Goal: Book appointment/travel/reservation

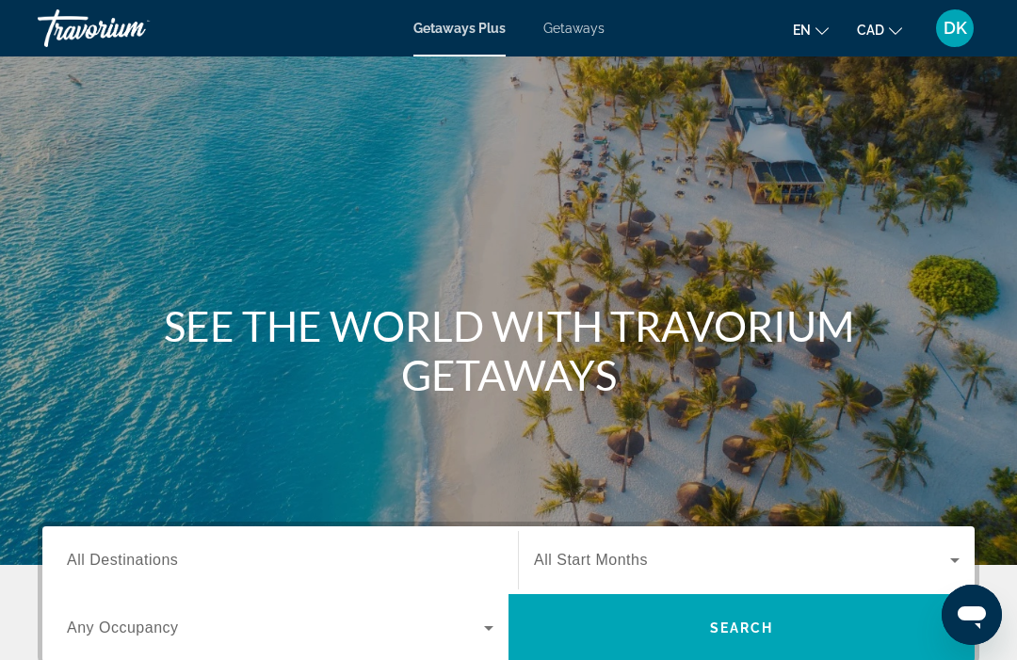
click at [585, 35] on span "Getaways" at bounding box center [573, 28] width 61 height 15
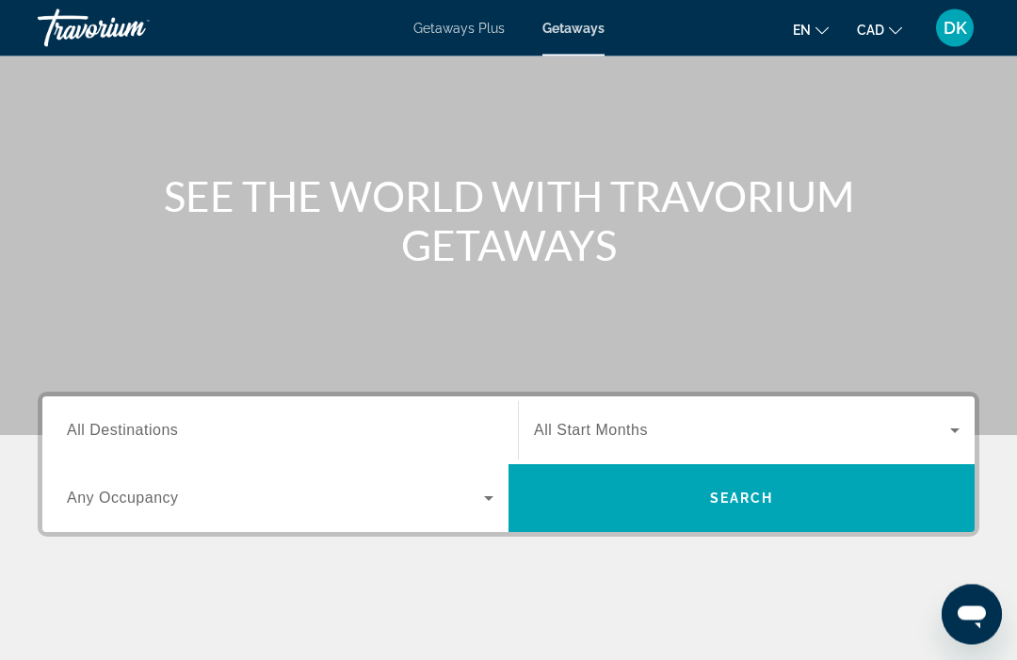
scroll to position [153, 0]
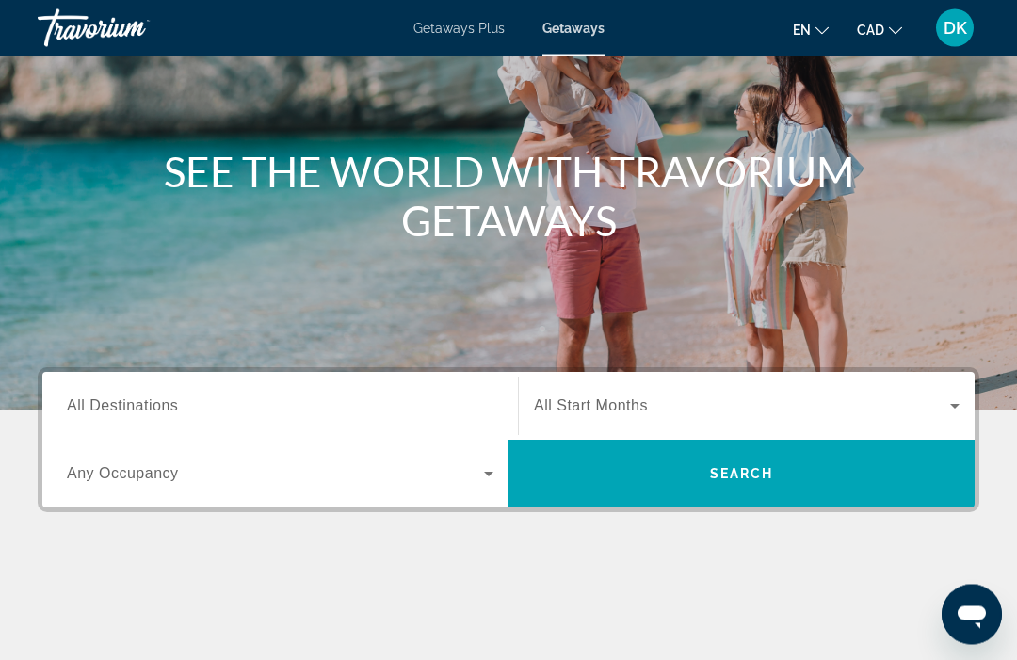
click at [172, 405] on span "All Destinations" at bounding box center [122, 406] width 111 height 16
click at [172, 405] on input "Destination All Destinations" at bounding box center [280, 407] width 427 height 23
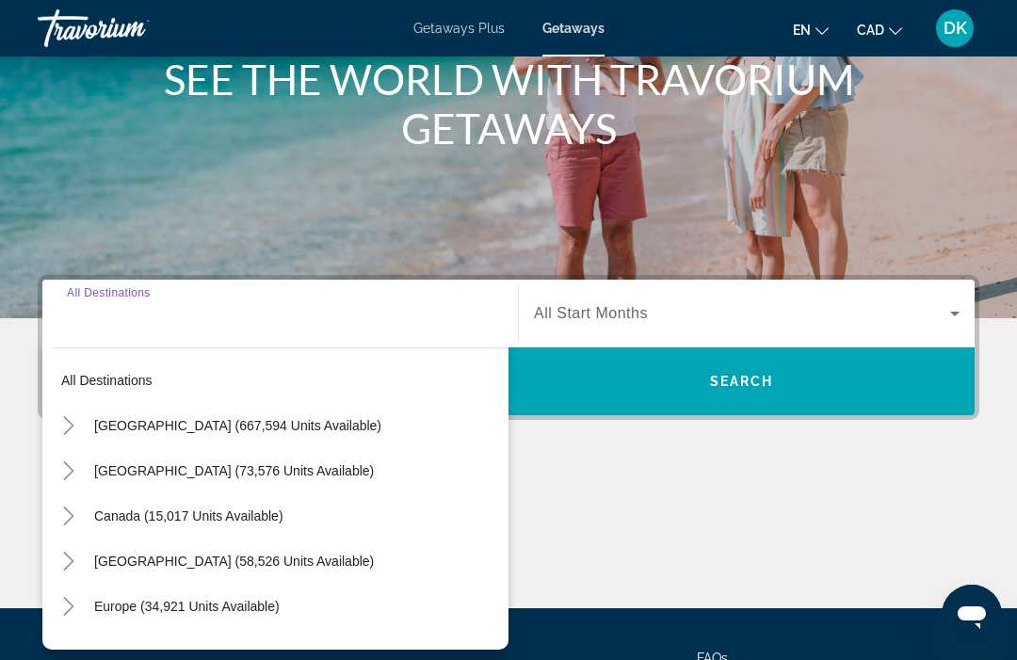
scroll to position [362, 0]
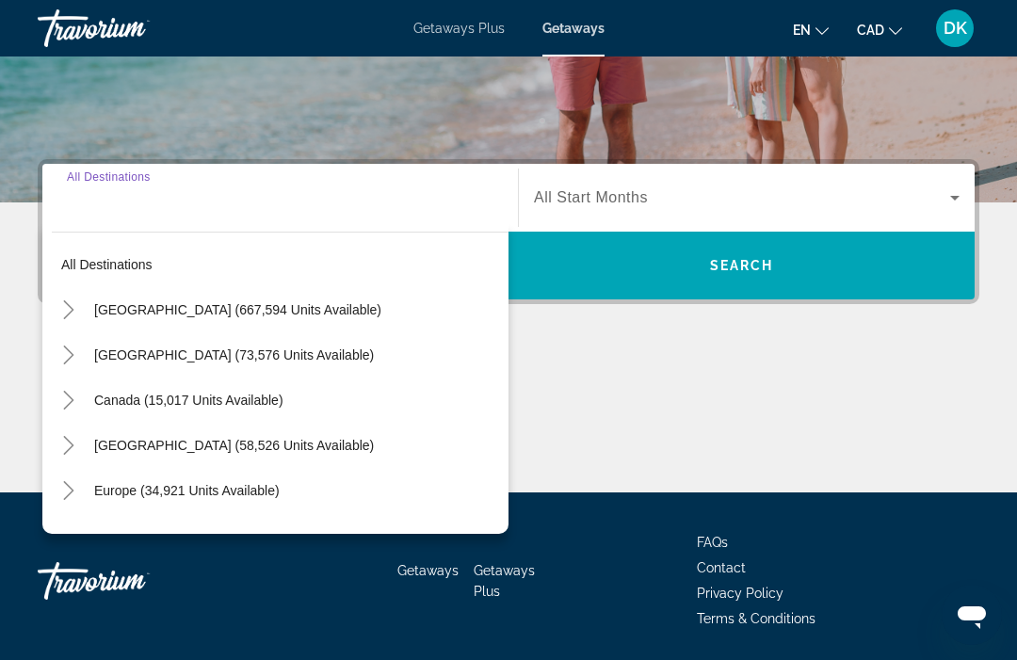
click at [71, 498] on icon "Toggle Europe (34,921 units available)" at bounding box center [68, 490] width 19 height 19
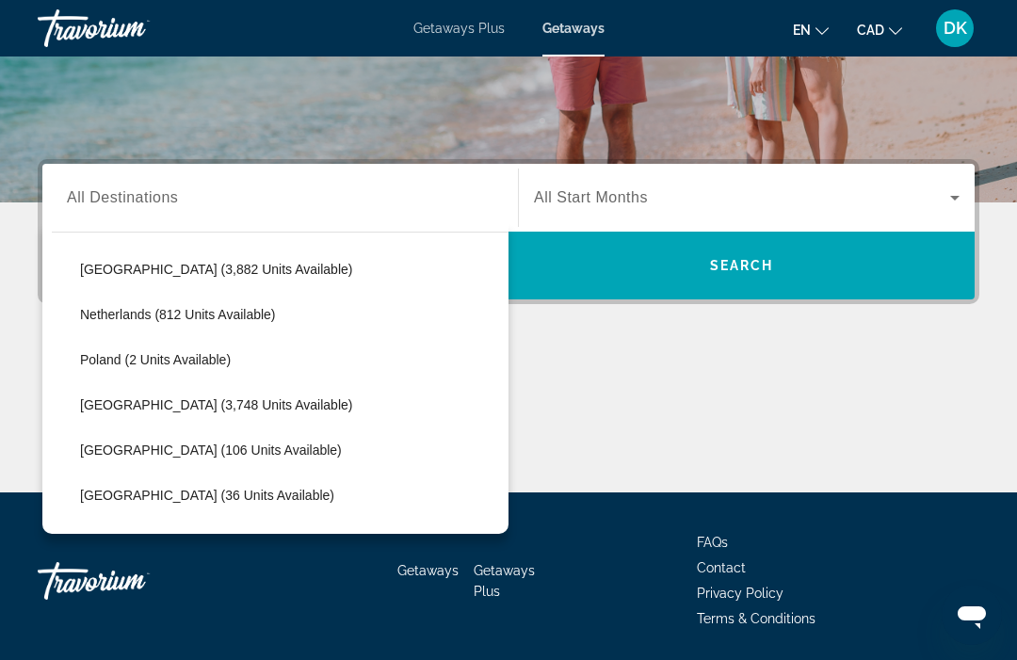
scroll to position [767, 0]
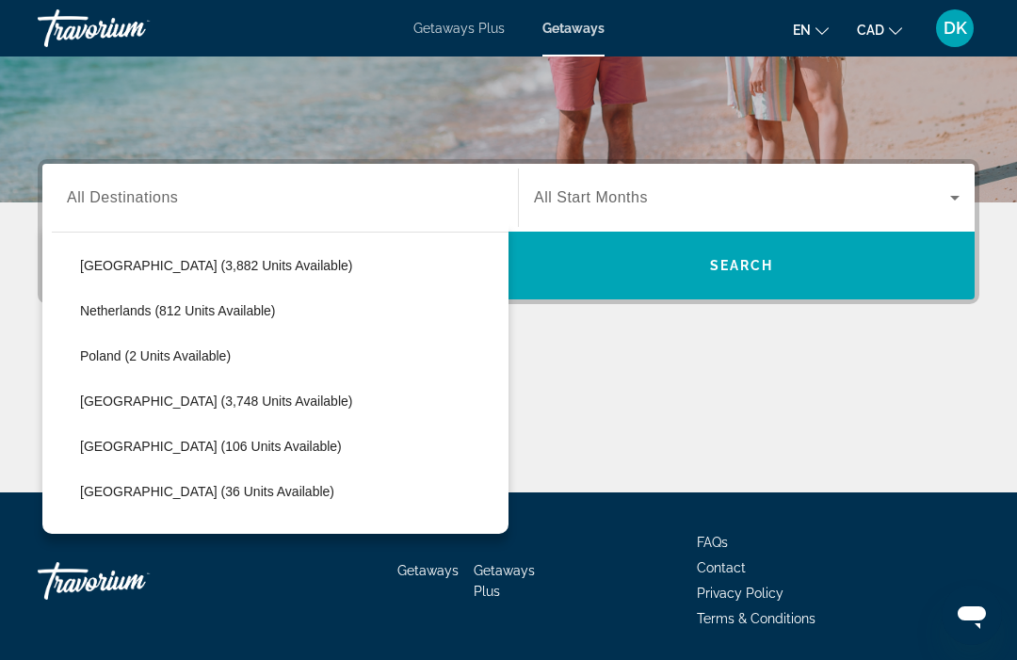
click at [217, 407] on span "[GEOGRAPHIC_DATA] (3,748 units available)" at bounding box center [216, 401] width 272 height 15
type input "**********"
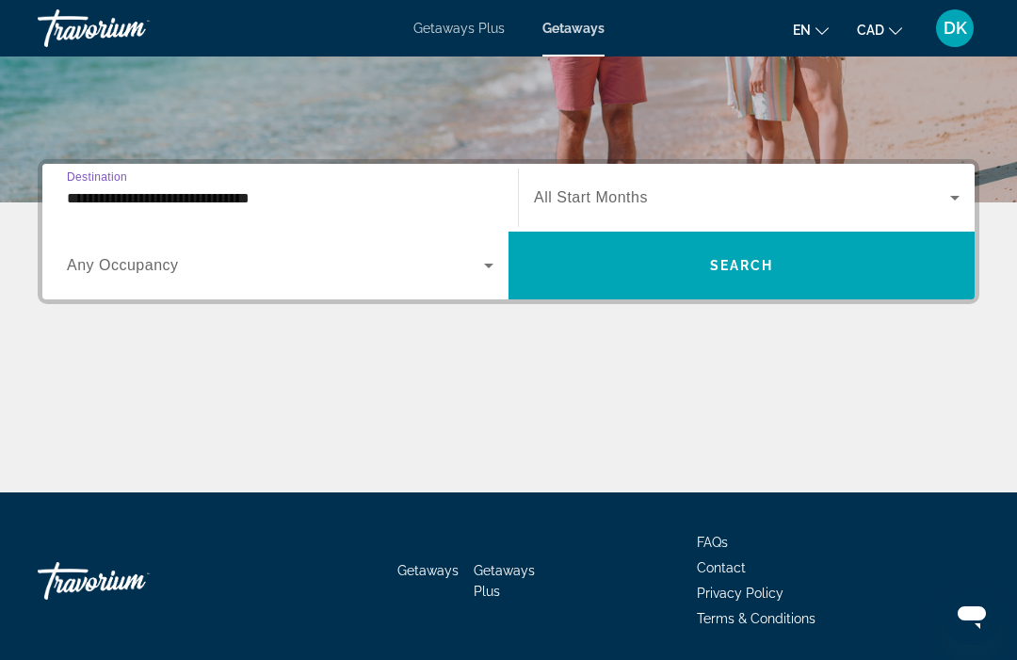
click at [486, 257] on icon "Search widget" at bounding box center [488, 265] width 23 height 23
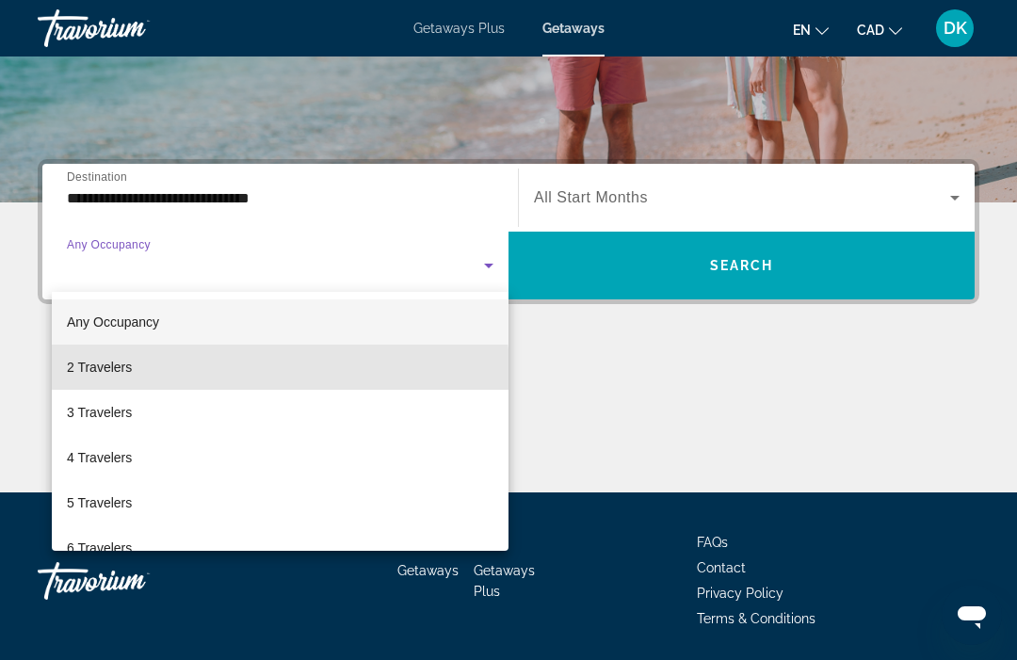
click at [121, 376] on span "2 Travelers" at bounding box center [99, 367] width 65 height 23
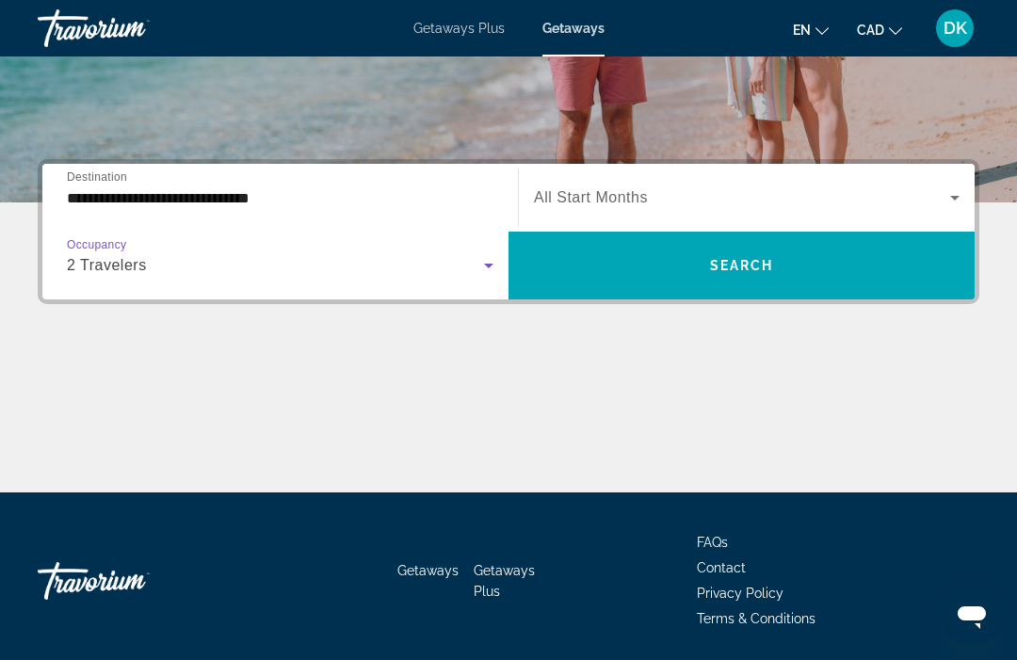
click at [950, 198] on icon "Search widget" at bounding box center [954, 197] width 23 height 23
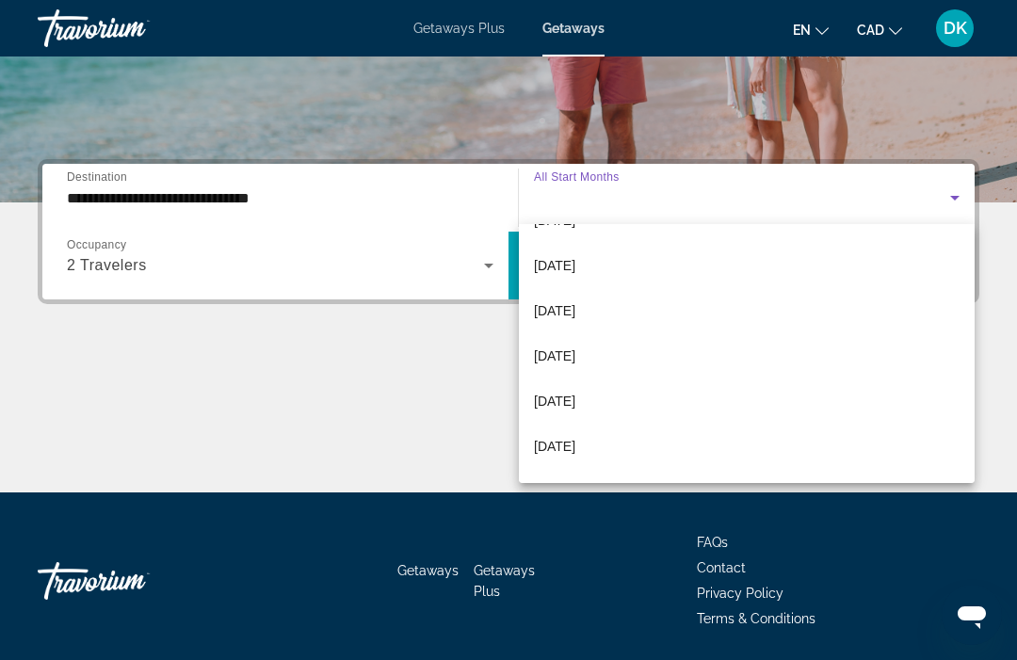
scroll to position [264, 0]
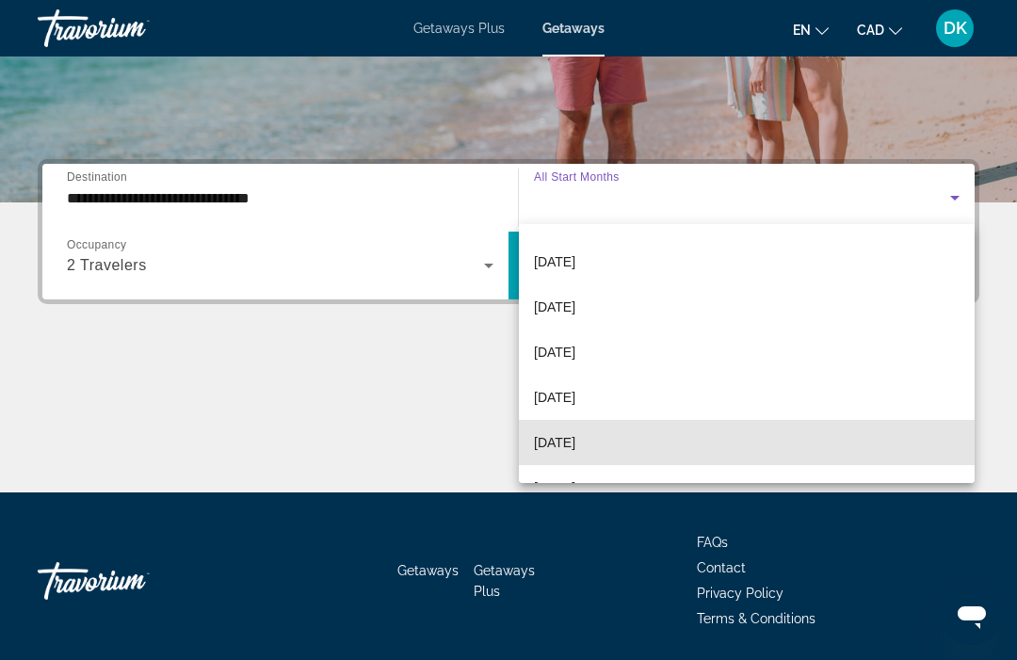
click at [592, 458] on mat-option "[DATE]" at bounding box center [747, 442] width 456 height 45
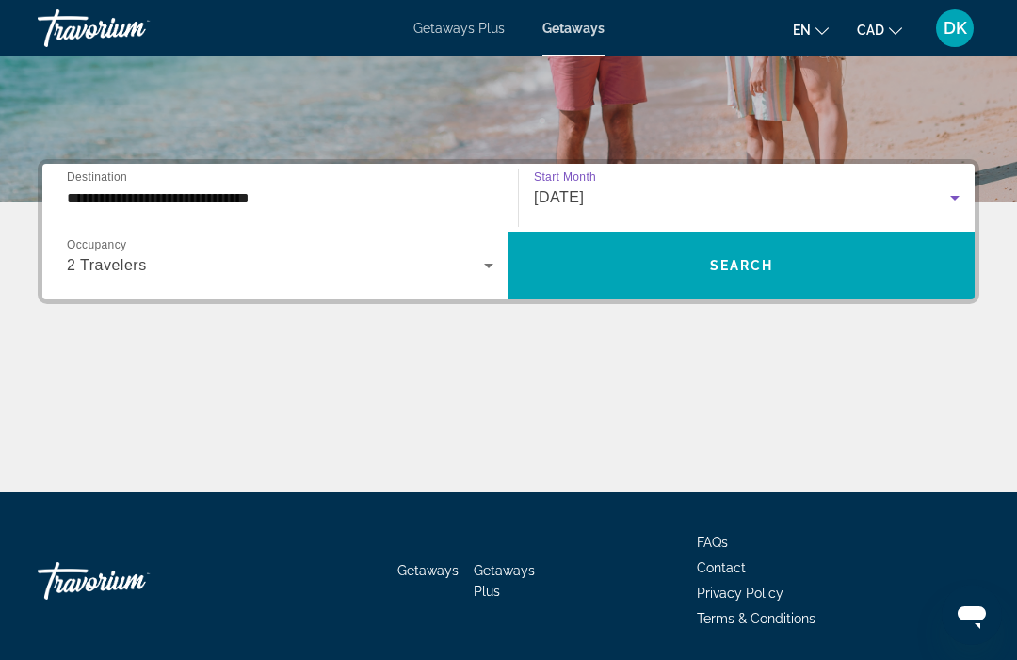
click at [814, 250] on span "Search widget" at bounding box center [741, 265] width 466 height 45
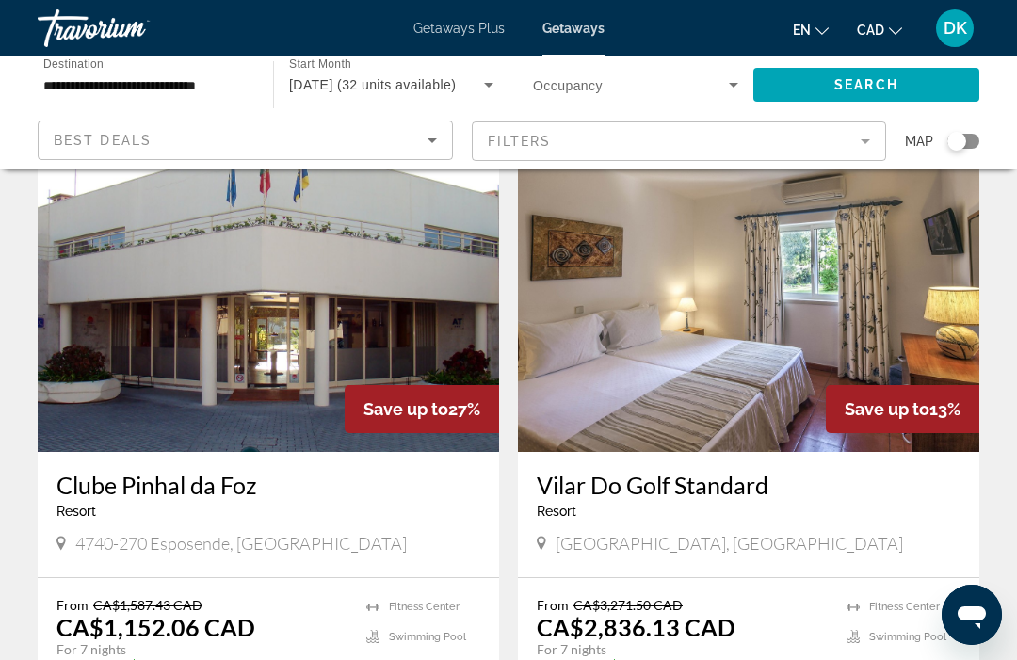
scroll to position [84, 0]
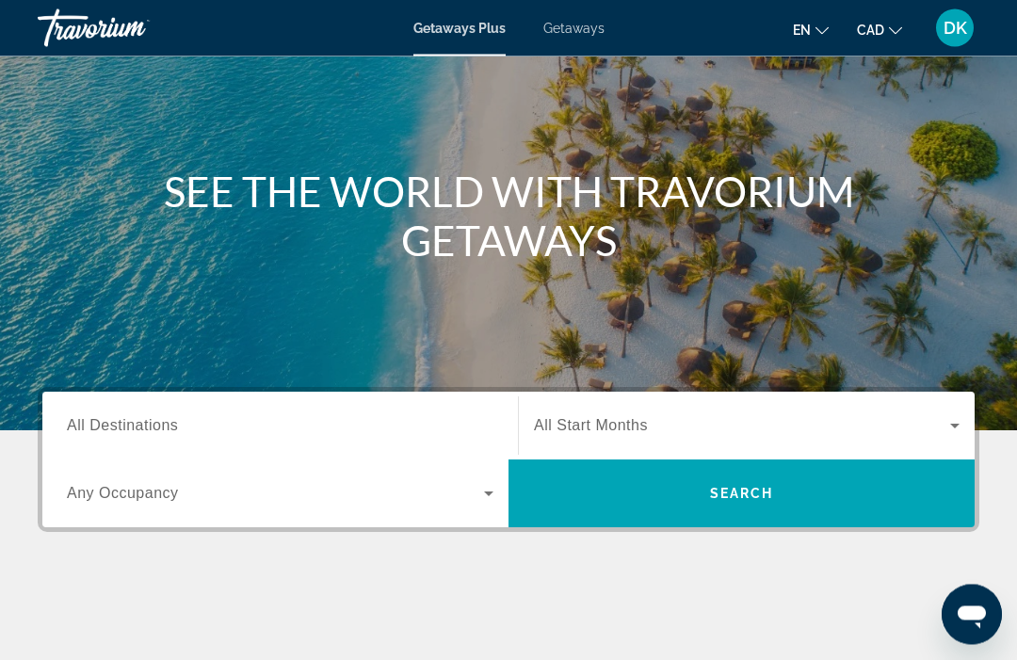
click at [162, 432] on span "All Destinations" at bounding box center [122, 426] width 111 height 16
click at [162, 432] on input "Destination All Destinations" at bounding box center [280, 427] width 427 height 23
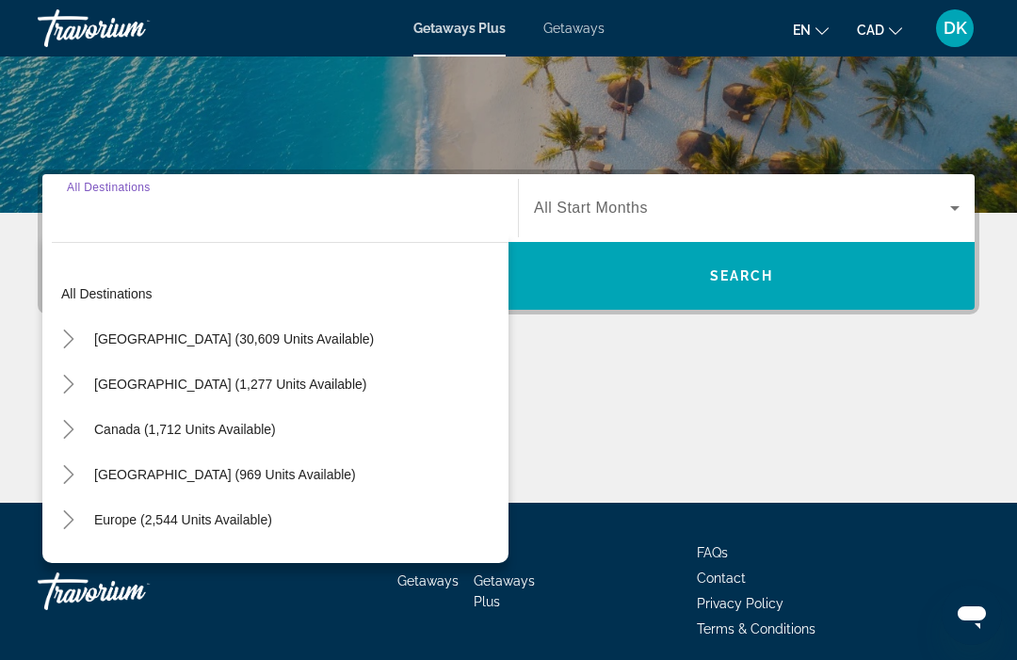
scroll to position [362, 0]
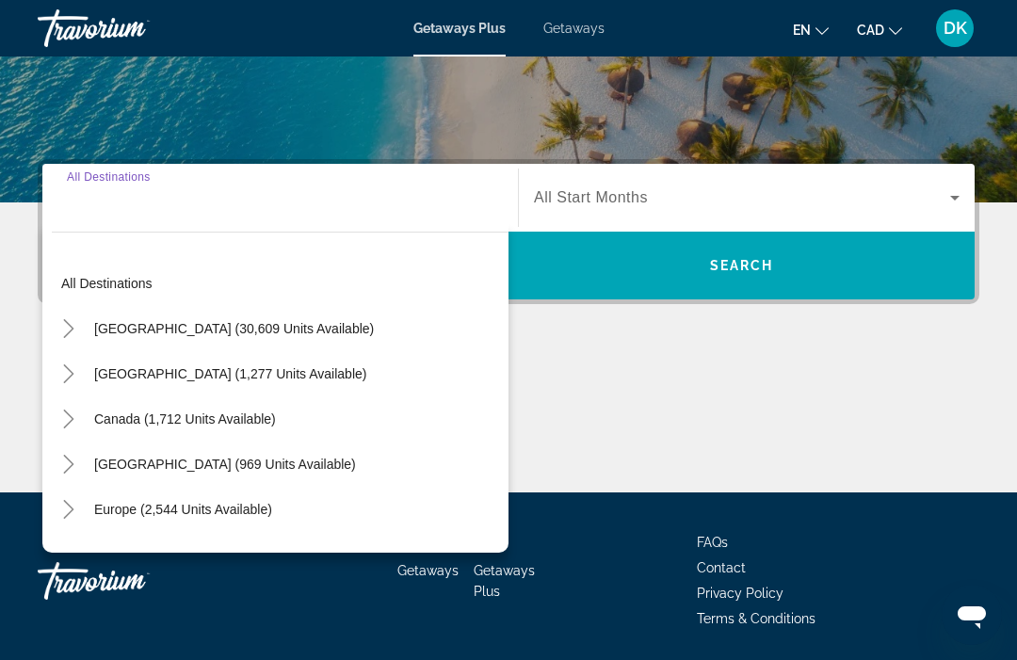
click at [71, 519] on mat-icon "Toggle Europe (2,544 units available)" at bounding box center [68, 509] width 33 height 33
click at [571, 33] on span "Getaways" at bounding box center [573, 28] width 61 height 15
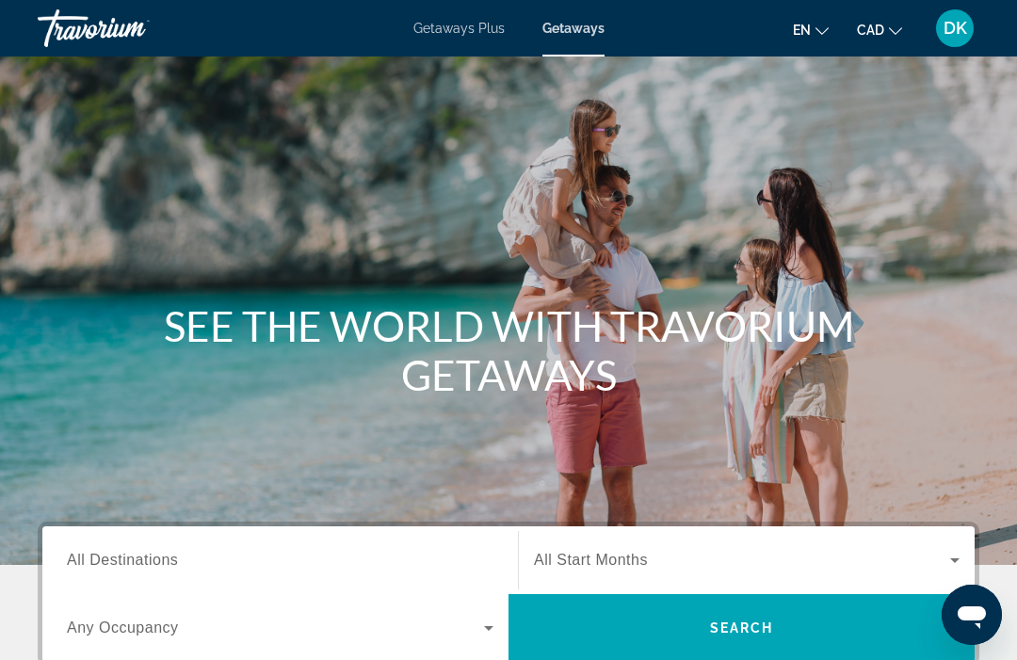
click at [109, 555] on span "All Destinations" at bounding box center [122, 560] width 111 height 16
click at [109, 555] on input "Destination All Destinations" at bounding box center [280, 561] width 427 height 23
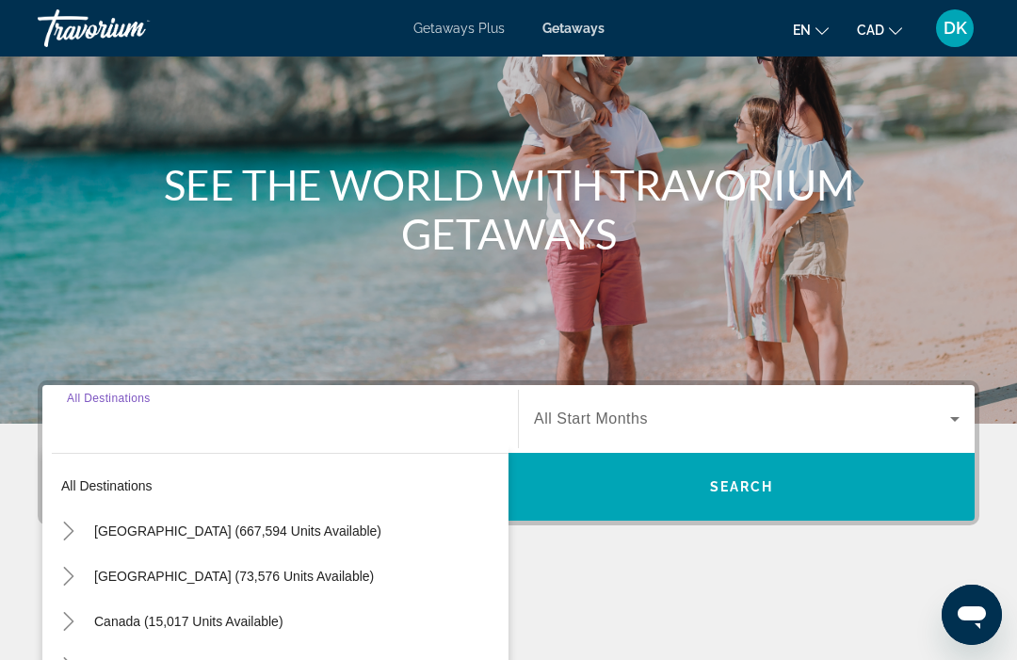
scroll to position [362, 0]
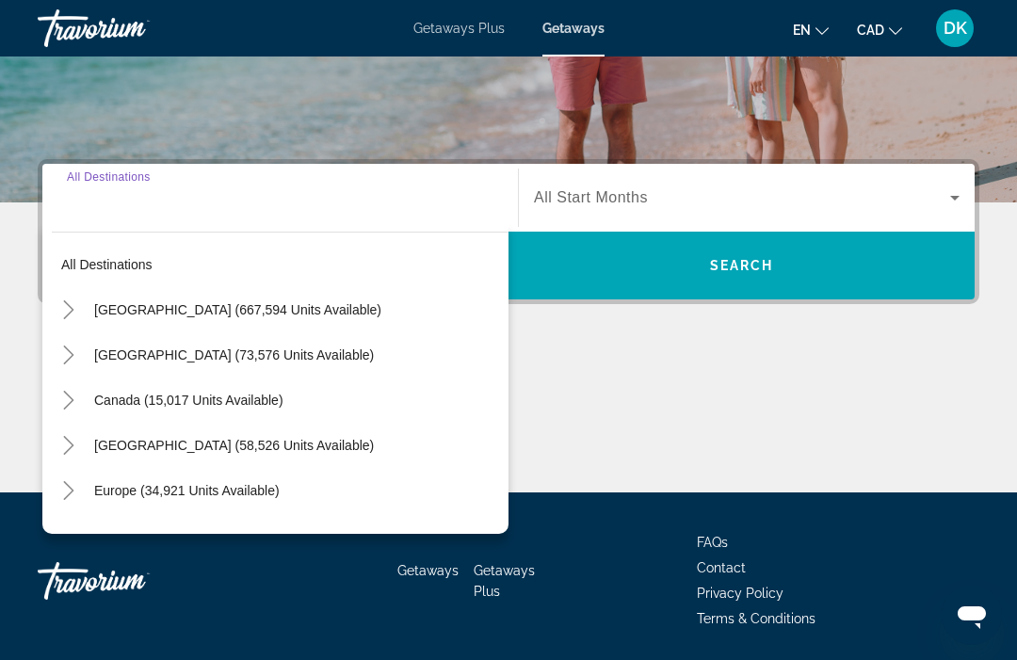
click at [69, 491] on icon "Toggle Europe (34,921 units available)" at bounding box center [68, 490] width 19 height 19
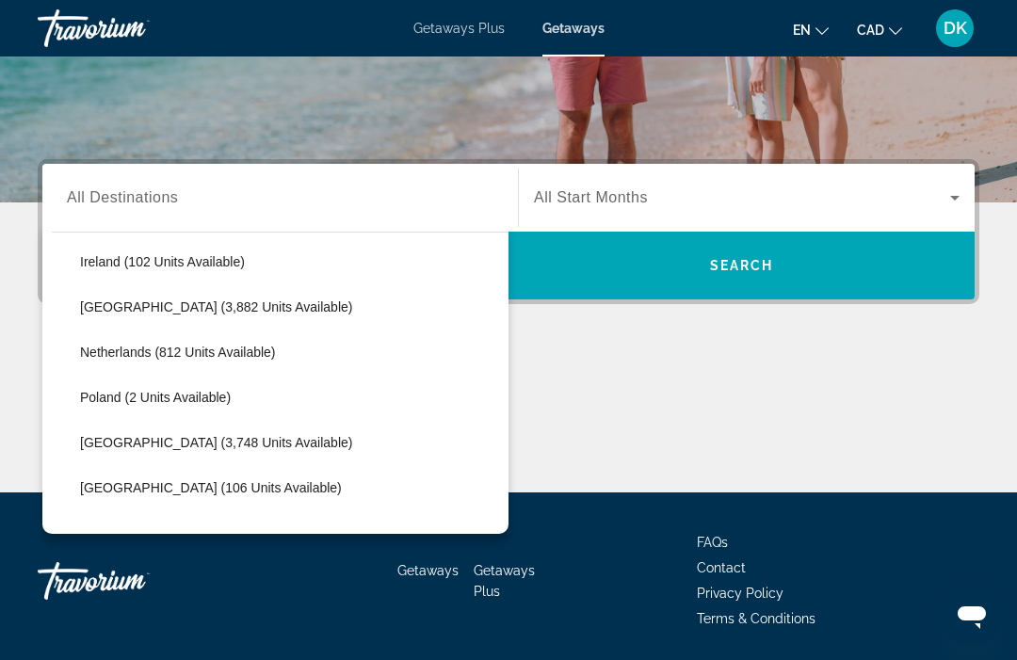
scroll to position [727, 0]
click at [226, 454] on span "Search widget" at bounding box center [290, 441] width 438 height 45
type input "**********"
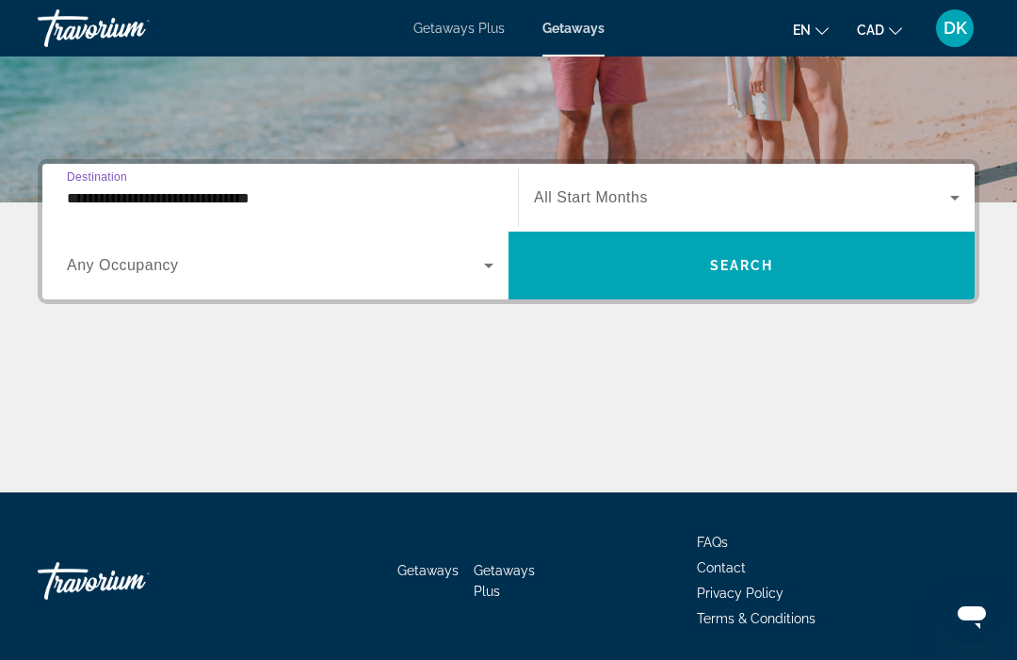
click at [491, 268] on icon "Search widget" at bounding box center [488, 265] width 23 height 23
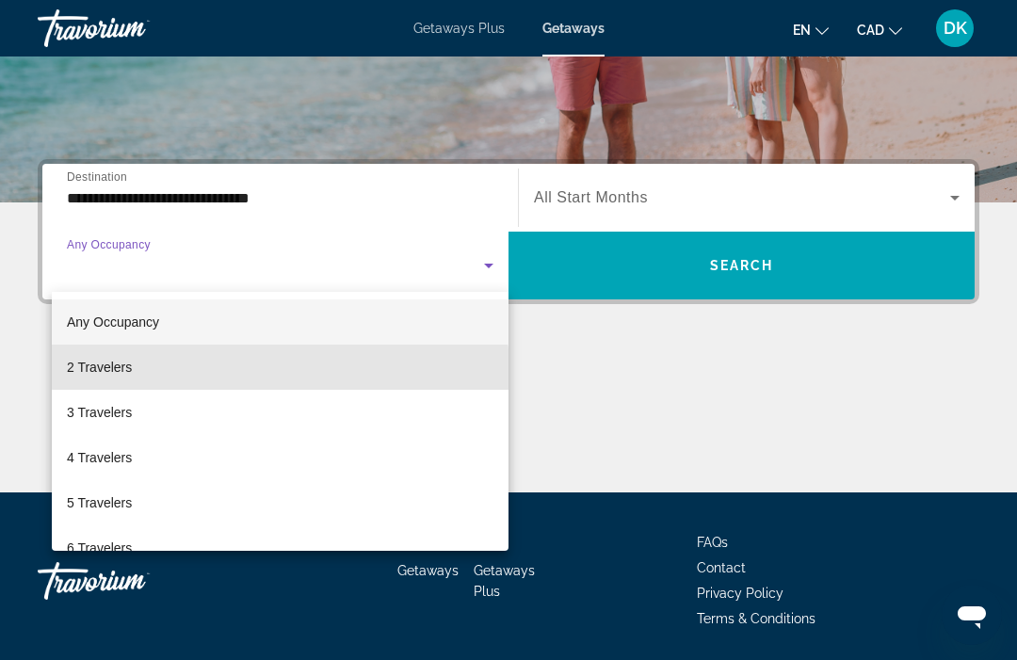
click at [89, 377] on span "2 Travelers" at bounding box center [99, 367] width 65 height 23
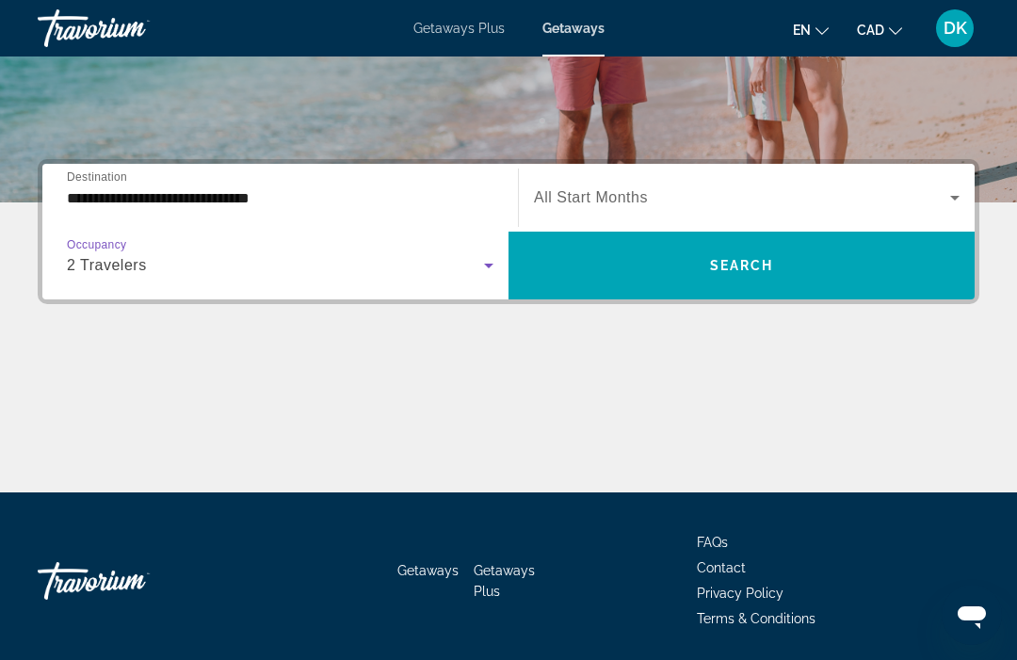
click at [497, 267] on icon "Search widget" at bounding box center [488, 265] width 23 height 23
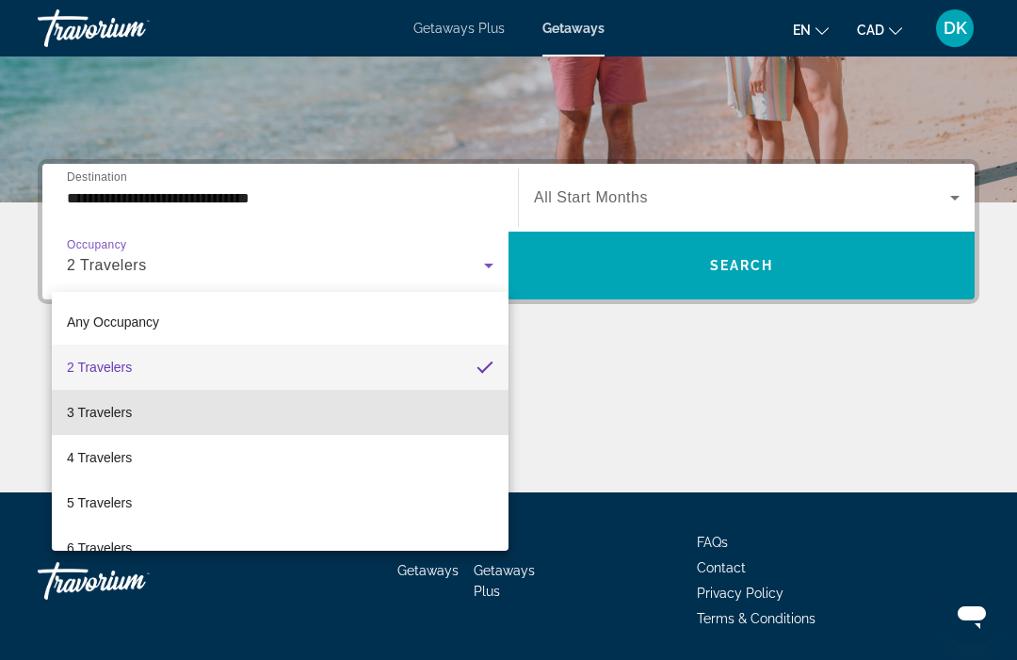
click at [128, 413] on span "3 Travelers" at bounding box center [99, 412] width 65 height 23
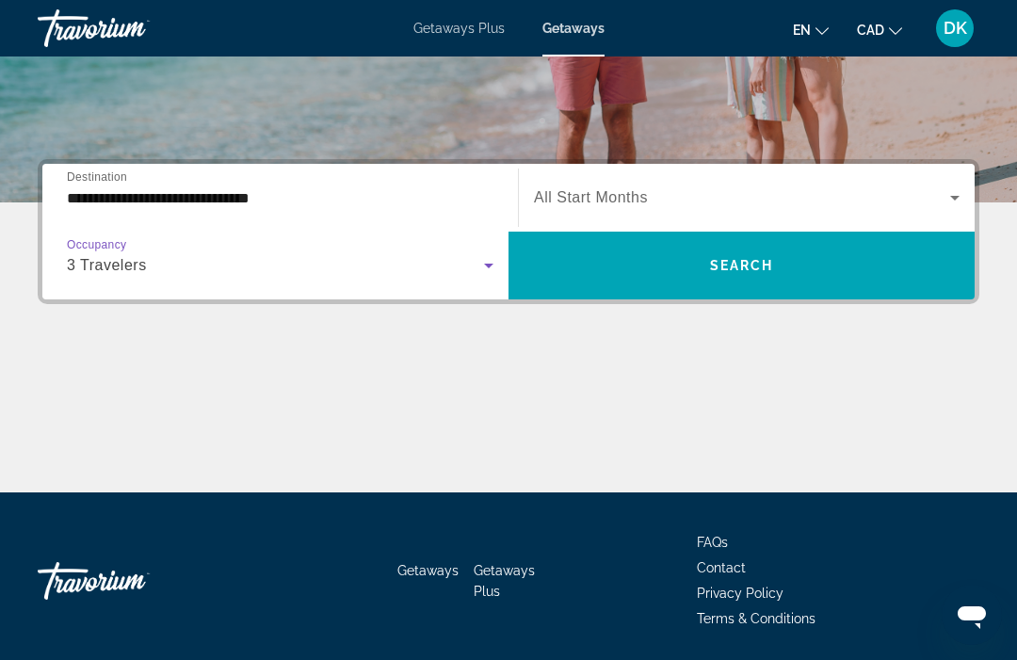
click at [958, 202] on icon "Search widget" at bounding box center [954, 197] width 23 height 23
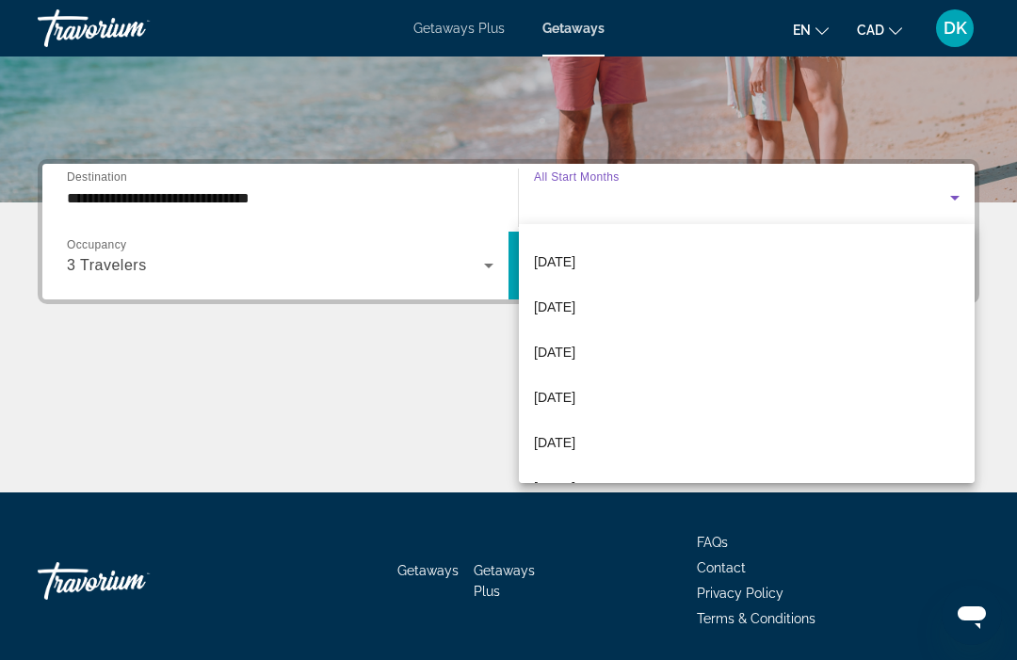
scroll to position [310, 0]
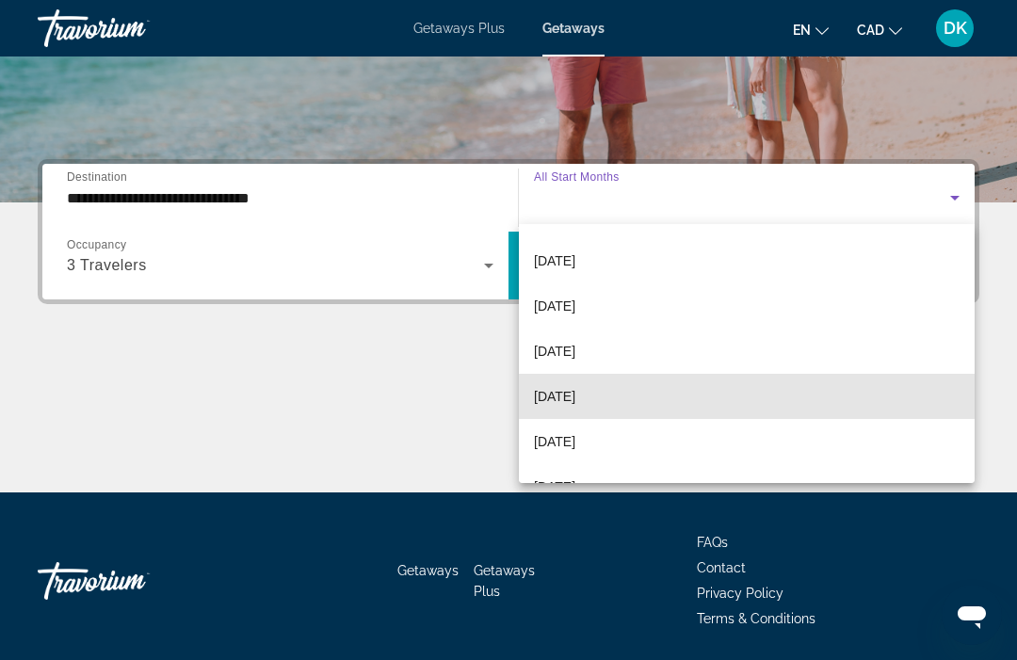
click at [575, 395] on span "[DATE]" at bounding box center [554, 396] width 41 height 23
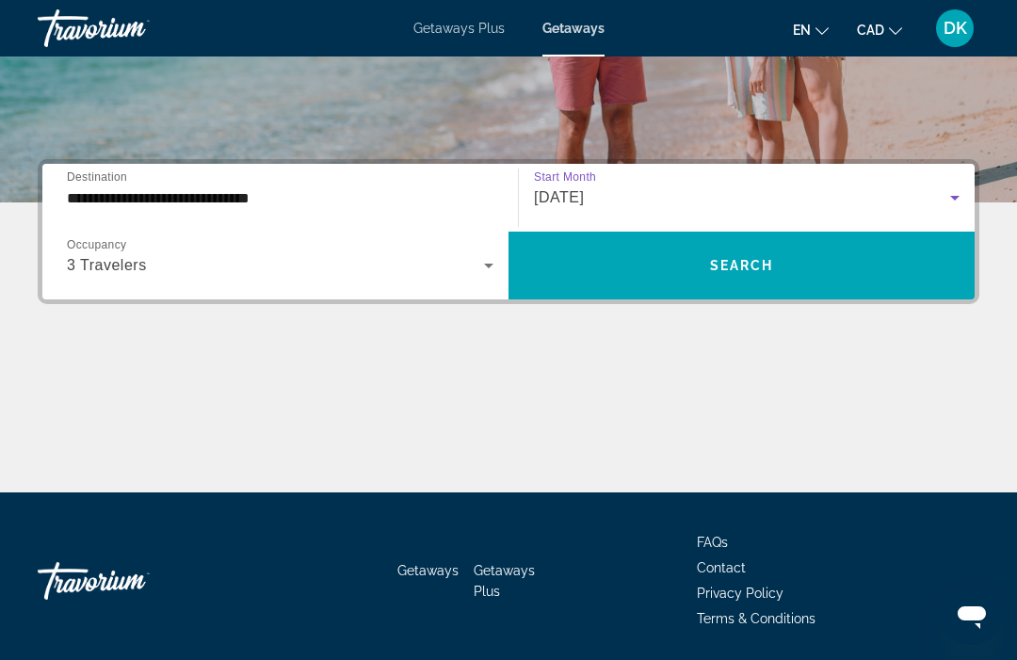
click at [773, 272] on span "Search" at bounding box center [742, 265] width 64 height 15
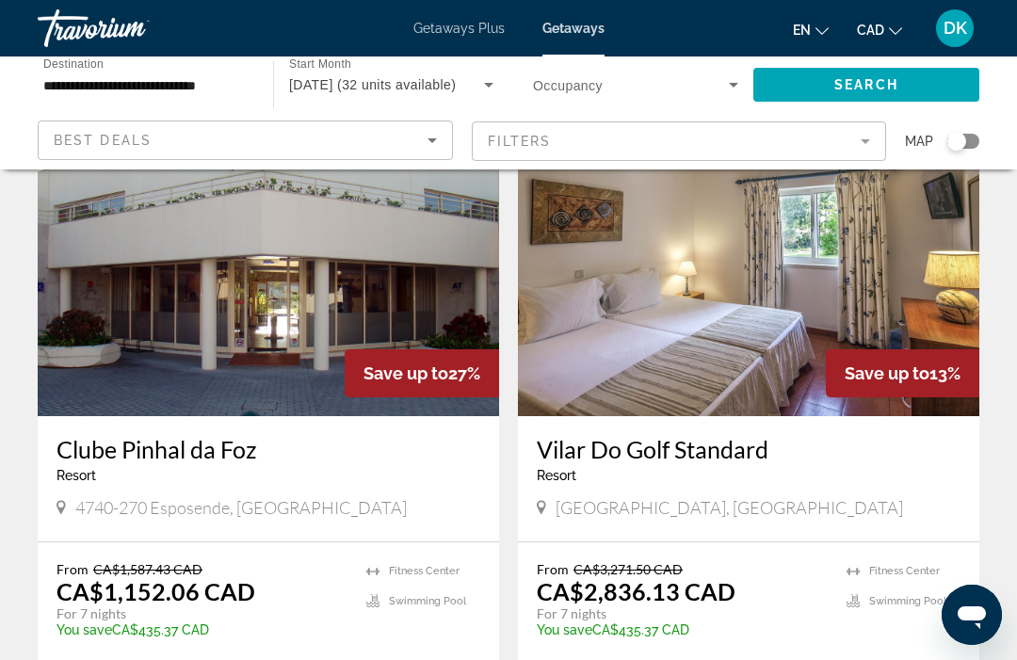
scroll to position [119, 0]
